Goal: Task Accomplishment & Management: Manage account settings

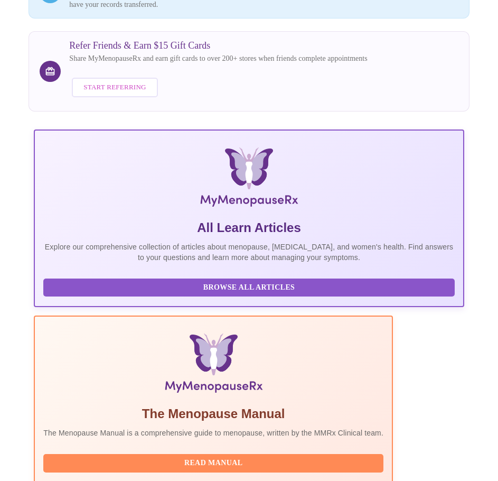
scroll to position [223, 0]
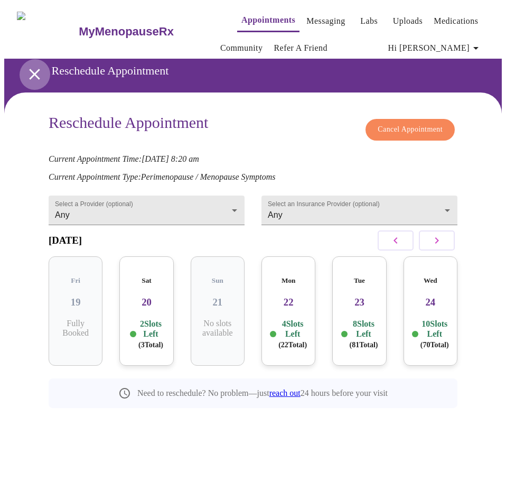
click at [32, 72] on icon "open drawer" at bounding box center [34, 74] width 11 height 11
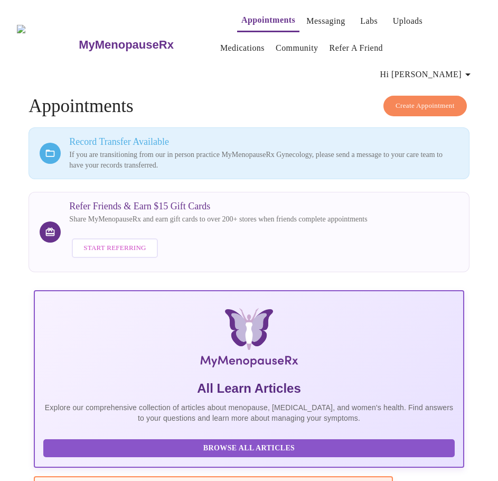
click at [460, 67] on span "Hi [PERSON_NAME]" at bounding box center [427, 74] width 94 height 15
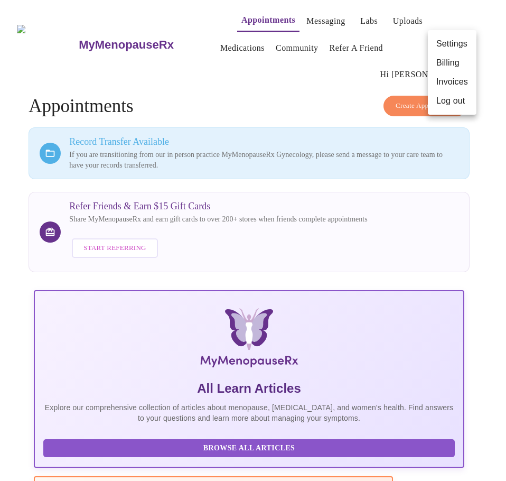
click at [456, 97] on li "Log out" at bounding box center [452, 100] width 49 height 19
